Goal: Contribute content: Add original content to the website for others to see

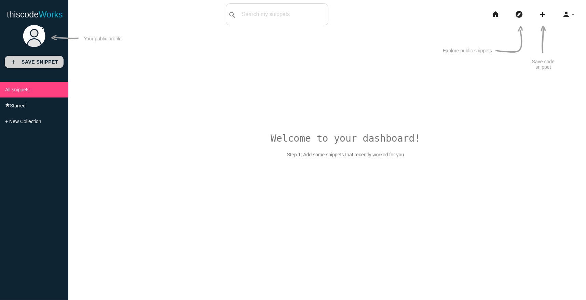
click at [35, 62] on b "Save Snippet" at bounding box center [40, 61] width 37 height 5
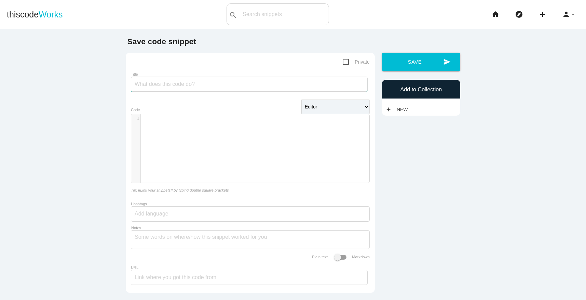
click at [154, 84] on input "Title" at bounding box center [249, 84] width 237 height 15
paste input "Top Blockchain Development company - Block Intelligence"
type input "Top Blockchain Development company - Block Intelligence"
click at [164, 140] on div "​ x 1 ​" at bounding box center [255, 153] width 248 height 79
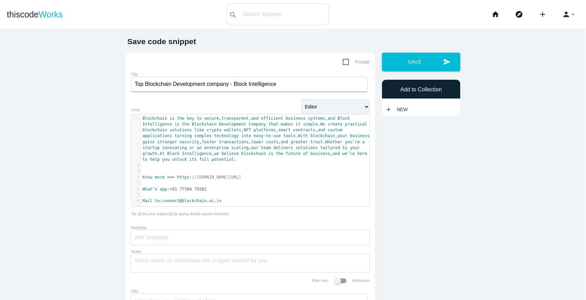
scroll to position [66, 0]
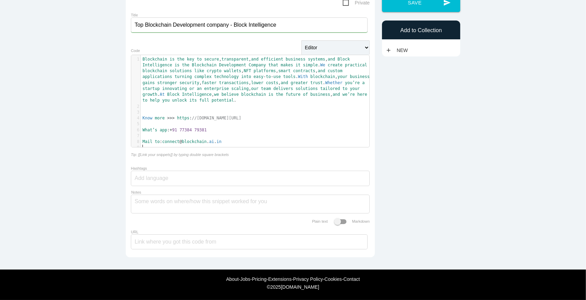
click at [157, 176] on input "Hashtags" at bounding box center [155, 178] width 41 height 14
paste input "Trusted Technology"
type input "Trusted Technology,"
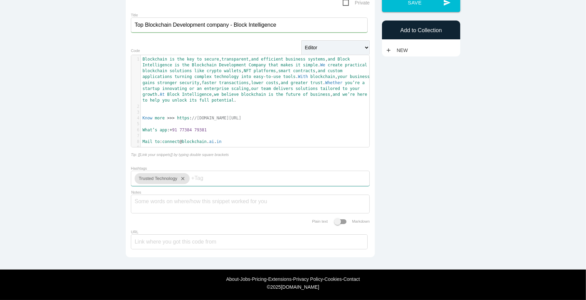
paste input "Blockchain Business"
type input "Blockchain Business,"
paste input "Blockchain Experts"
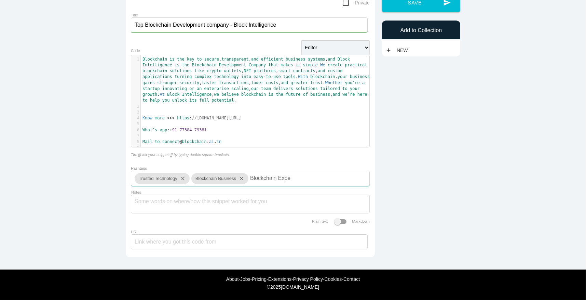
scroll to position [0, 3]
type input "Blockchain Experts,"
paste input "Blockchain"
type input "Blockchain ,"
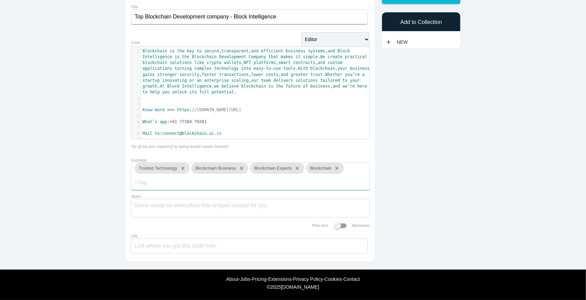
scroll to position [78, 0]
click at [167, 206] on textarea "Notes" at bounding box center [250, 206] width 231 height 14
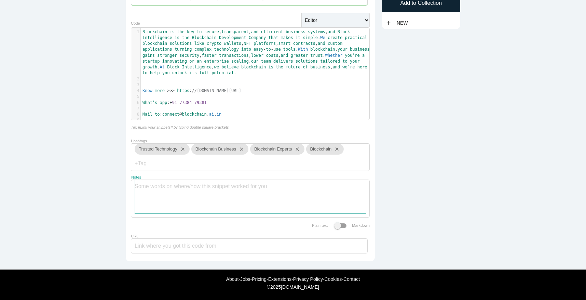
scroll to position [97, 0]
click at [170, 246] on input "URL" at bounding box center [249, 245] width 237 height 15
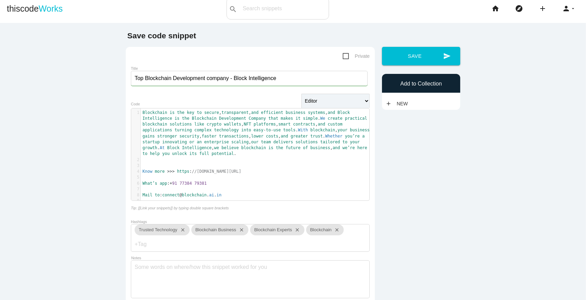
scroll to position [0, 0]
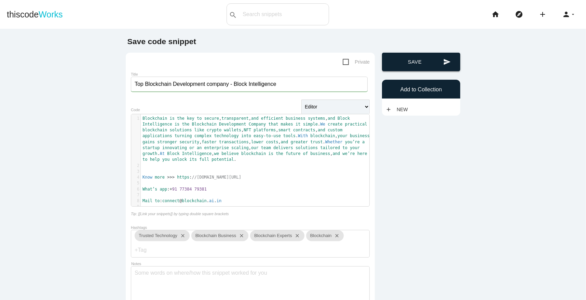
click at [424, 59] on button "send Save" at bounding box center [421, 62] width 78 height 18
